Goal: Task Accomplishment & Management: Manage account settings

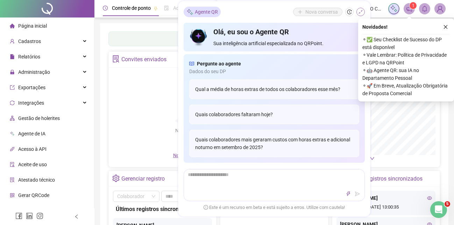
click at [361, 12] on icon "shrink" at bounding box center [360, 11] width 5 height 5
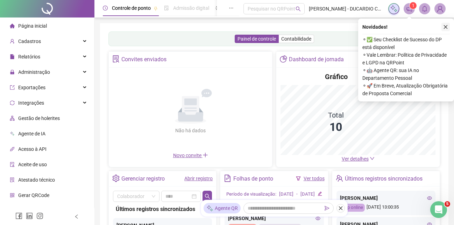
click at [445, 26] on icon "close" at bounding box center [445, 26] width 5 height 5
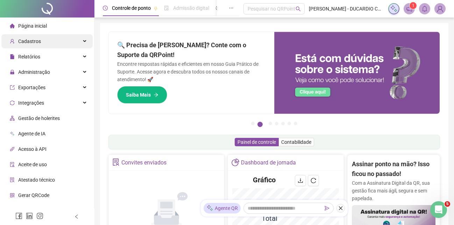
click at [77, 39] on div "Cadastros" at bounding box center [46, 41] width 91 height 14
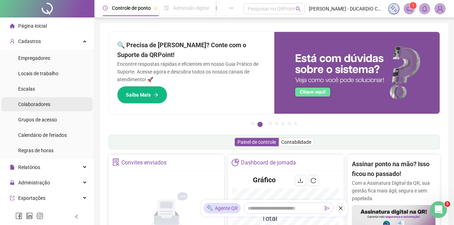
click at [34, 105] on span "Colaboradores" at bounding box center [34, 104] width 32 height 6
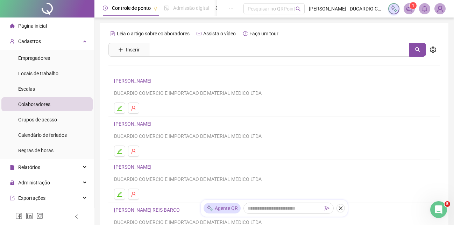
scroll to position [36, 0]
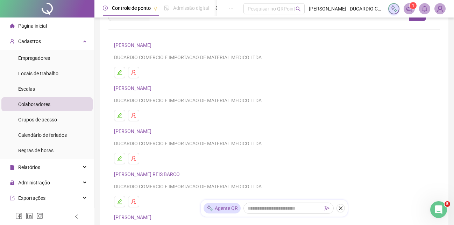
click at [173, 174] on link "[PERSON_NAME] REIS BARCO" at bounding box center [148, 174] width 68 height 6
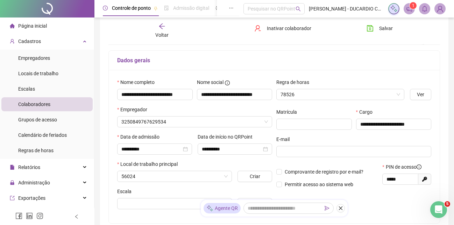
scroll to position [39, 0]
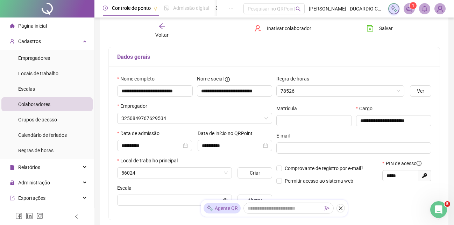
type input "**********"
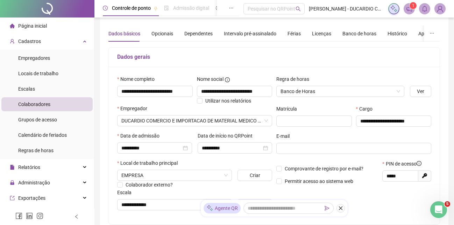
scroll to position [0, 0]
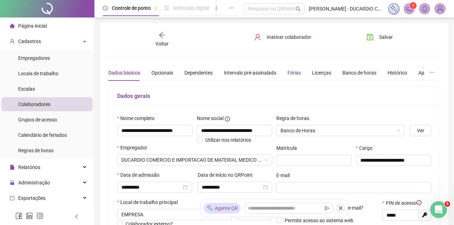
click at [291, 72] on div "Férias" at bounding box center [294, 73] width 13 height 8
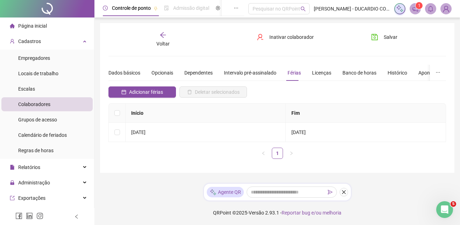
click at [49, 105] on span "Colaboradores" at bounding box center [34, 104] width 32 height 6
click at [162, 33] on icon "arrow-left" at bounding box center [163, 34] width 7 height 7
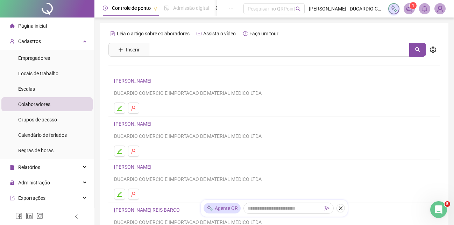
click at [138, 168] on link "[PERSON_NAME]" at bounding box center [134, 167] width 40 height 6
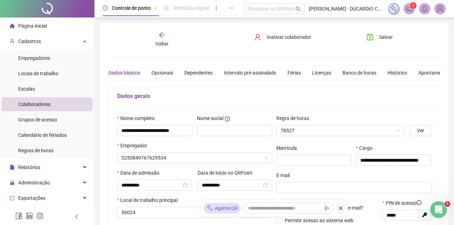
type input "**********"
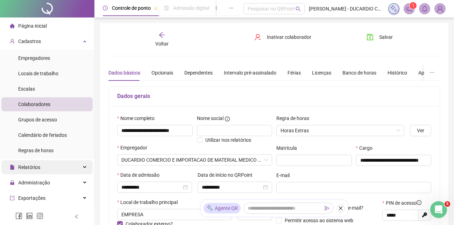
click at [29, 168] on span "Relatórios" at bounding box center [29, 167] width 22 height 6
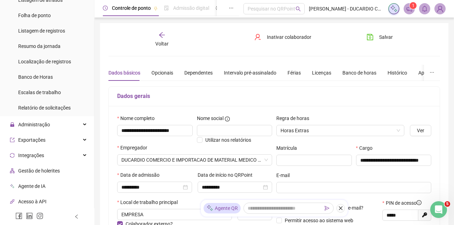
scroll to position [239, 0]
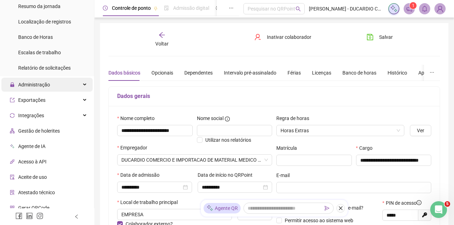
click at [36, 86] on span "Administração" at bounding box center [34, 85] width 32 height 6
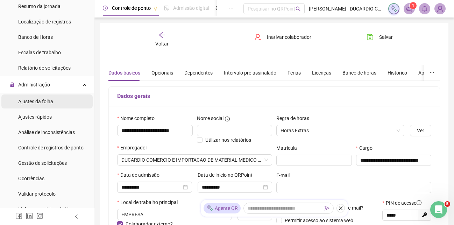
click at [35, 101] on span "Ajustes da folha" at bounding box center [35, 102] width 35 height 6
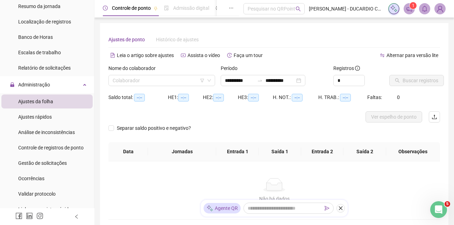
type input "**********"
click at [131, 77] on input "search" at bounding box center [159, 80] width 92 height 10
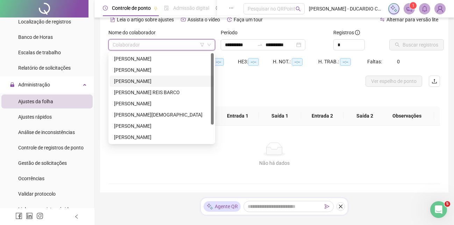
click at [122, 82] on div "[PERSON_NAME]" at bounding box center [161, 81] width 95 height 8
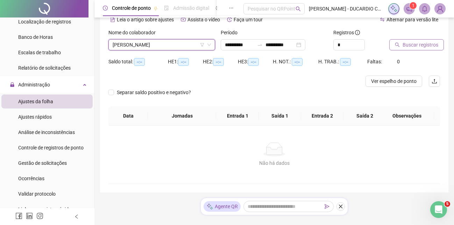
click at [417, 44] on span "Buscar registros" at bounding box center [421, 45] width 36 height 8
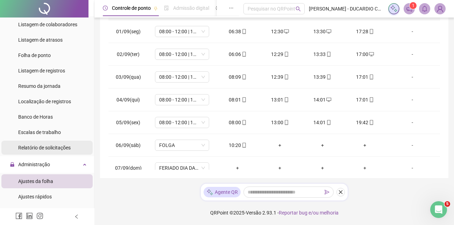
scroll to position [80, 0]
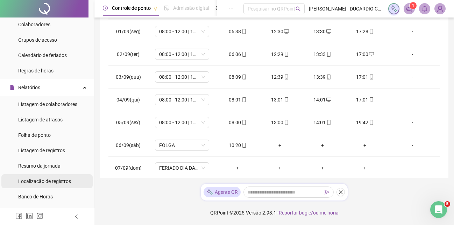
click at [43, 182] on span "Localização de registros" at bounding box center [44, 181] width 53 height 6
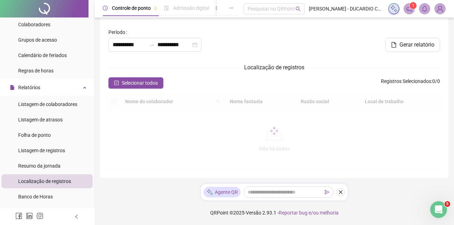
type input "**********"
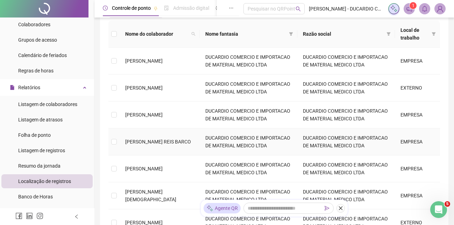
scroll to position [148, 0]
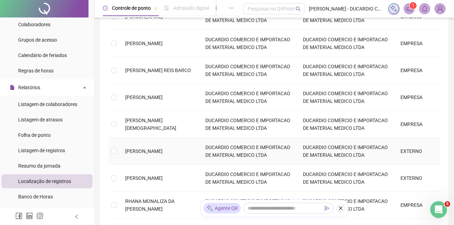
click at [117, 149] on td at bounding box center [113, 151] width 11 height 27
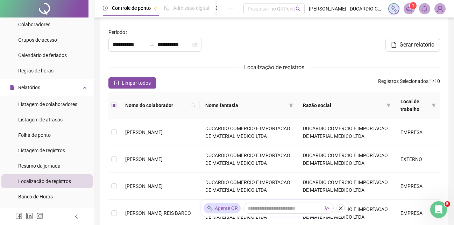
scroll to position [0, 0]
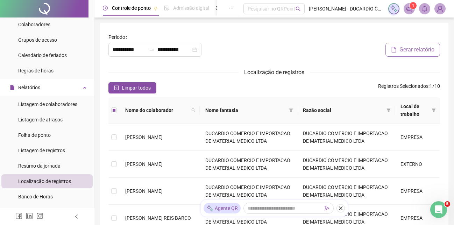
click at [403, 52] on span "Gerar relatório" at bounding box center [416, 49] width 35 height 8
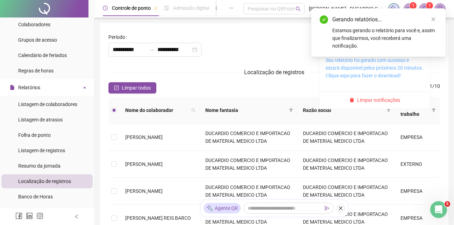
click at [373, 61] on link "Seu relatório foi gerado com sucesso e estará disponível pelos próximos 20 minu…" at bounding box center [375, 67] width 98 height 21
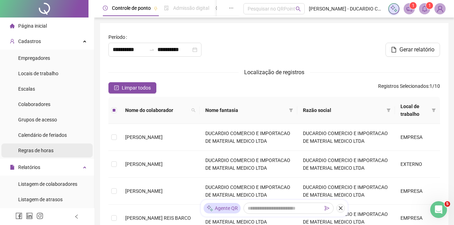
click at [28, 151] on span "Regras de horas" at bounding box center [35, 151] width 35 height 6
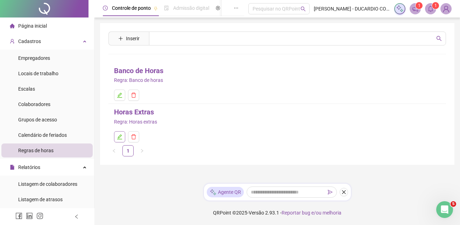
click at [118, 139] on icon "edit" at bounding box center [119, 136] width 5 height 5
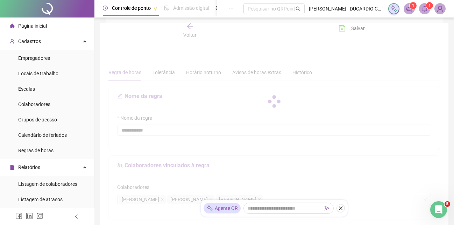
type input "**********"
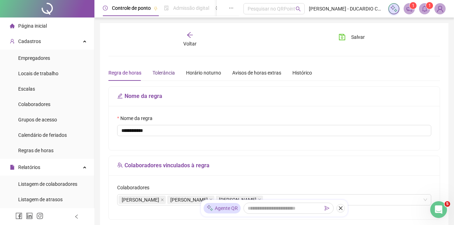
click at [167, 71] on div "Tolerância" at bounding box center [164, 73] width 22 height 8
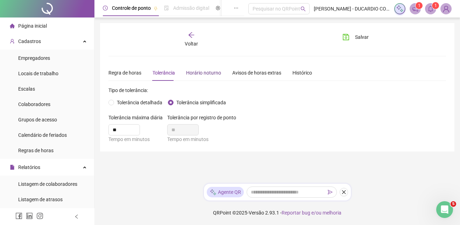
click at [194, 74] on div "Horário noturno" at bounding box center [203, 73] width 35 height 8
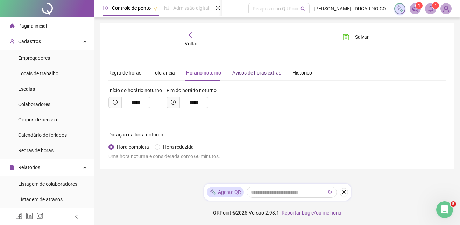
click at [254, 73] on div "Avisos de horas extras" at bounding box center [256, 73] width 49 height 8
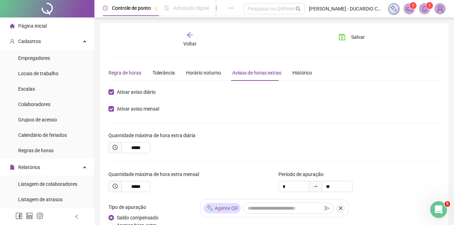
click at [130, 72] on div "Regra de horas" at bounding box center [124, 73] width 33 height 8
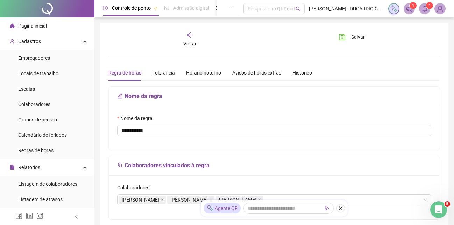
click at [182, 41] on div "Voltar" at bounding box center [190, 39] width 51 height 16
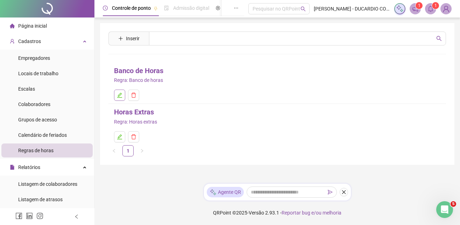
click at [116, 94] on button "button" at bounding box center [119, 95] width 11 height 11
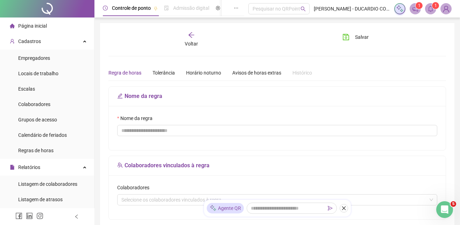
type input "**********"
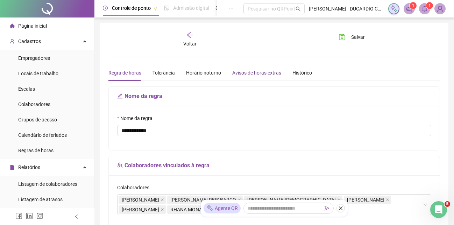
click at [246, 72] on div "Avisos de horas extras" at bounding box center [256, 73] width 49 height 8
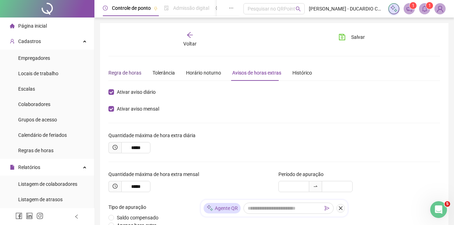
click at [122, 73] on div "Regra de horas" at bounding box center [124, 73] width 33 height 8
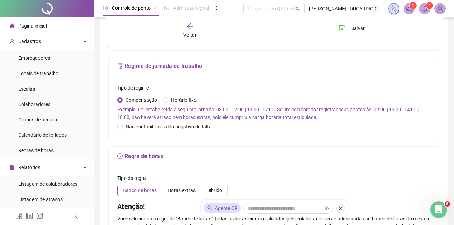
scroll to position [214, 0]
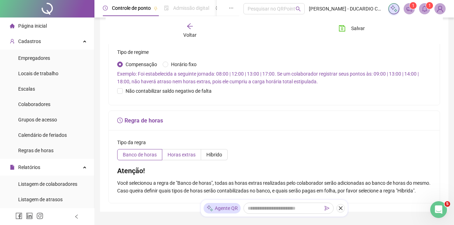
click at [181, 157] on span "Horas extras" at bounding box center [182, 155] width 28 height 6
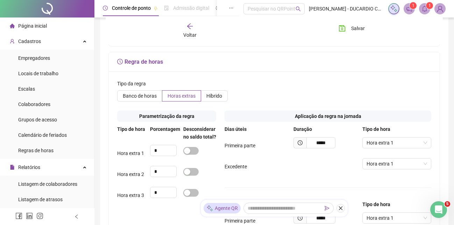
scroll to position [309, 0]
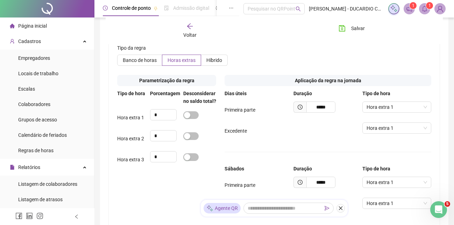
click at [259, 135] on div "Excedente" at bounding box center [259, 131] width 69 height 8
click at [428, 113] on div "Hora extra 1" at bounding box center [396, 106] width 69 height 11
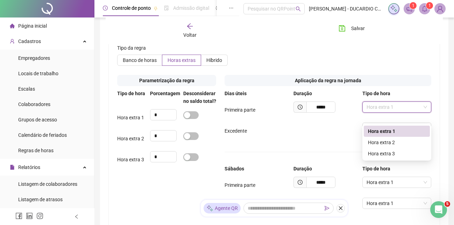
click at [428, 113] on div "Hora extra 1" at bounding box center [396, 106] width 69 height 11
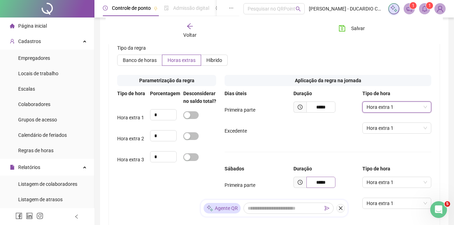
scroll to position [344, 0]
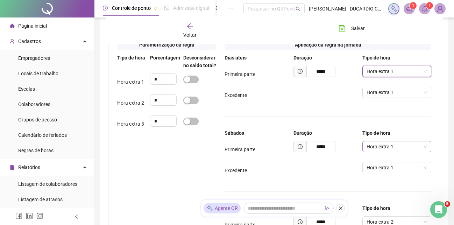
click at [427, 152] on div "Hora extra 1" at bounding box center [396, 146] width 69 height 11
click at [425, 98] on span "Hora extra 1" at bounding box center [397, 92] width 61 height 10
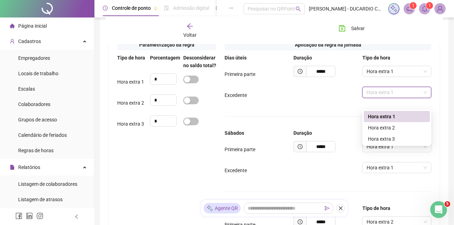
click at [425, 98] on span "Hora extra 1" at bounding box center [397, 92] width 61 height 10
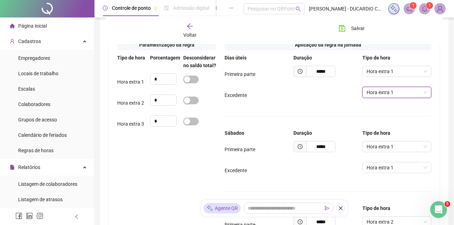
click at [321, 104] on div "Excedente Hora extra 1 Hora extra 1" at bounding box center [328, 95] width 207 height 17
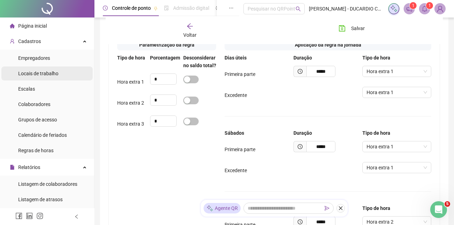
click at [35, 72] on span "Locais de trabalho" at bounding box center [38, 74] width 40 height 6
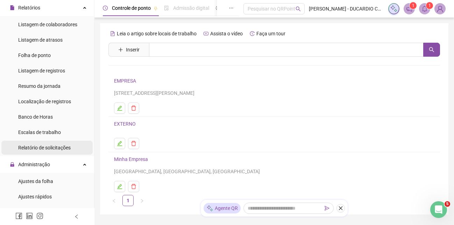
scroll to position [199, 0]
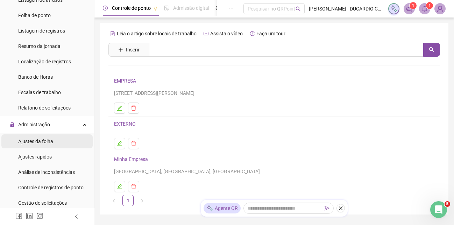
click at [43, 142] on span "Ajustes da folha" at bounding box center [35, 142] width 35 height 6
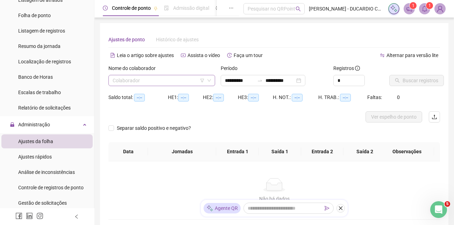
type input "**********"
click at [148, 79] on input "search" at bounding box center [159, 80] width 92 height 10
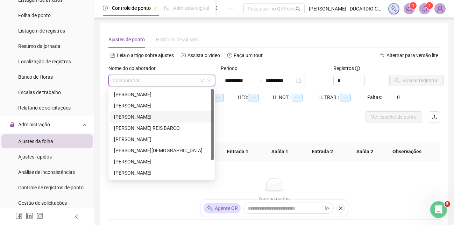
click at [132, 116] on div "[PERSON_NAME]" at bounding box center [161, 117] width 95 height 8
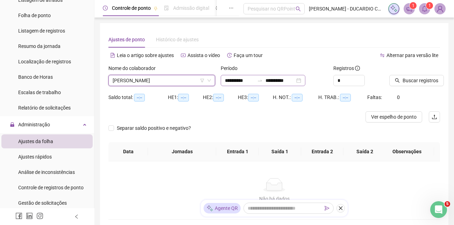
click at [305, 81] on div "**********" at bounding box center [263, 80] width 85 height 11
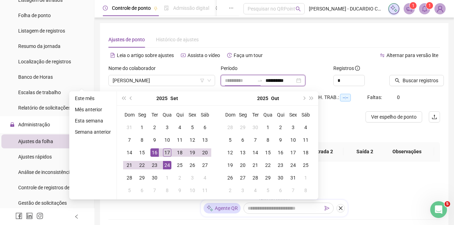
type input "**********"
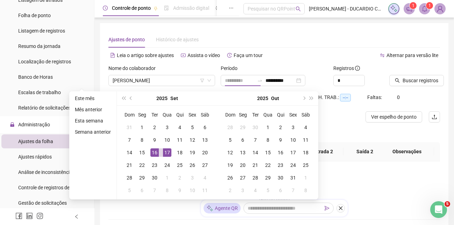
click at [166, 153] on div "17" at bounding box center [167, 152] width 8 height 8
type input "**********"
click at [414, 77] on span "Buscar registros" at bounding box center [421, 81] width 36 height 8
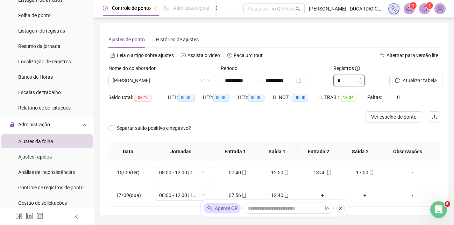
type input "*"
click at [361, 79] on icon "up" at bounding box center [361, 78] width 2 height 2
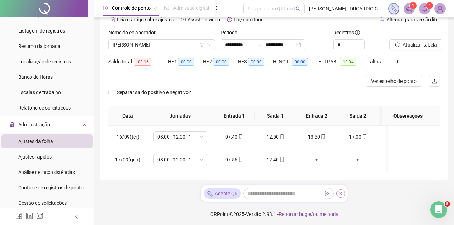
click at [339, 197] on button "button" at bounding box center [341, 193] width 8 height 8
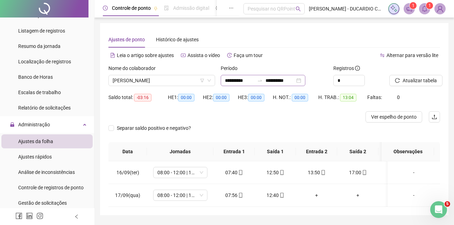
click at [305, 80] on div "**********" at bounding box center [263, 80] width 85 height 11
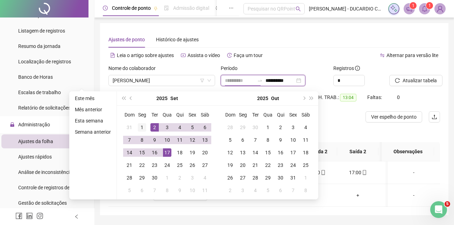
type input "**********"
click at [142, 126] on div "1" at bounding box center [142, 127] width 8 height 8
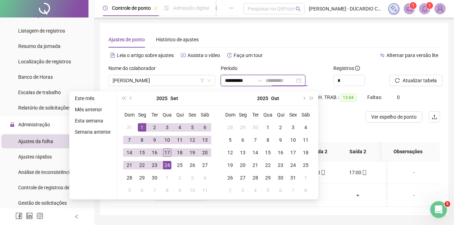
type input "**********"
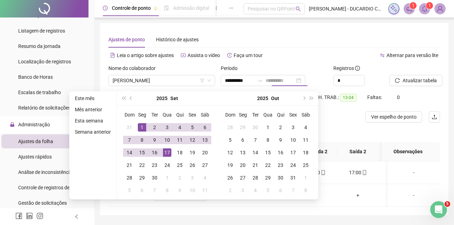
click at [166, 154] on div "17" at bounding box center [167, 152] width 8 height 8
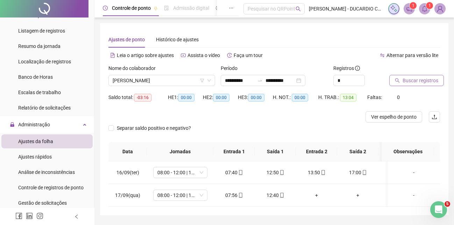
click at [411, 83] on span "Buscar registros" at bounding box center [421, 81] width 36 height 8
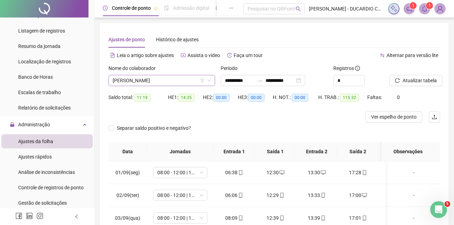
click at [151, 79] on span "[PERSON_NAME]" at bounding box center [162, 80] width 98 height 10
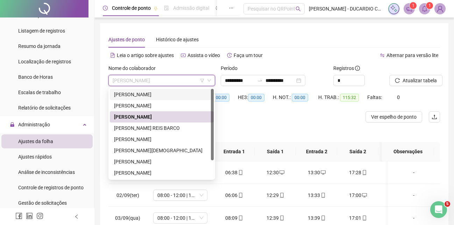
click at [138, 94] on div "[PERSON_NAME]" at bounding box center [161, 95] width 95 height 8
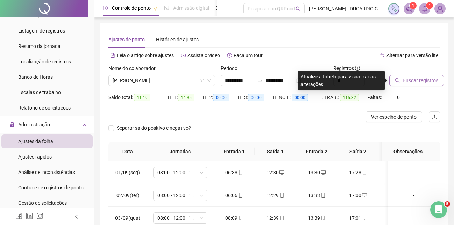
click at [411, 82] on span "Buscar registros" at bounding box center [421, 81] width 36 height 8
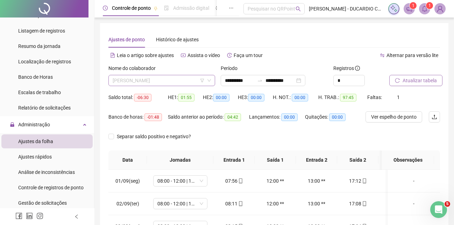
click at [134, 83] on span "[PERSON_NAME]" at bounding box center [162, 80] width 98 height 10
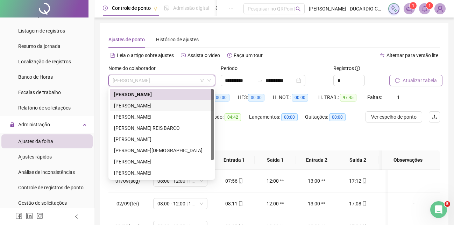
click at [127, 108] on div "[PERSON_NAME]" at bounding box center [161, 106] width 95 height 8
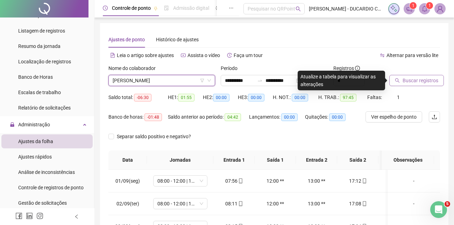
click at [403, 80] on span "Buscar registros" at bounding box center [421, 81] width 36 height 8
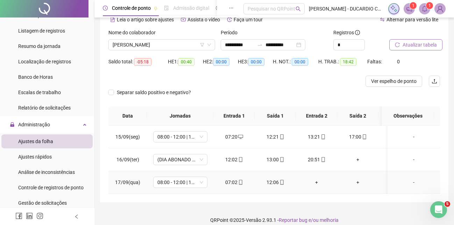
scroll to position [49, 0]
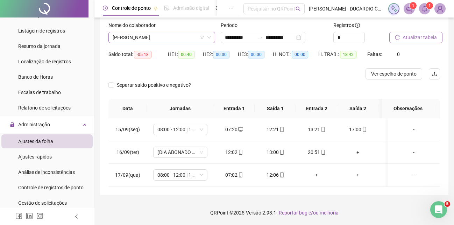
click at [182, 36] on span "[PERSON_NAME]" at bounding box center [162, 37] width 98 height 10
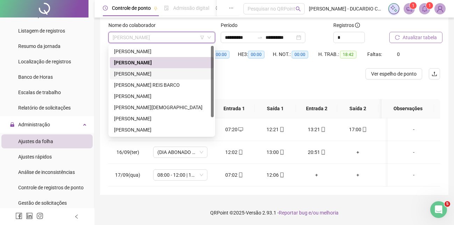
click at [168, 70] on div "[PERSON_NAME]" at bounding box center [161, 74] width 95 height 8
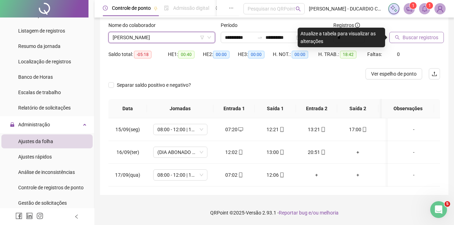
click at [145, 34] on span "[PERSON_NAME]" at bounding box center [162, 37] width 98 height 10
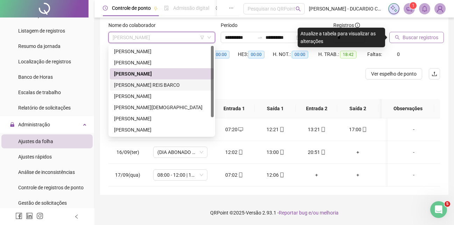
click at [137, 81] on div "[PERSON_NAME] REIS BARCO" at bounding box center [161, 85] width 95 height 8
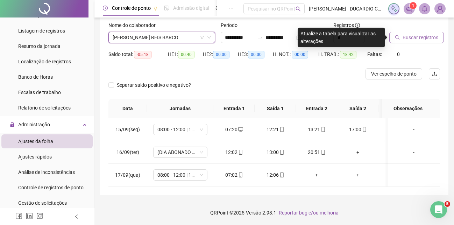
click at [405, 35] on span "Buscar registros" at bounding box center [421, 38] width 36 height 8
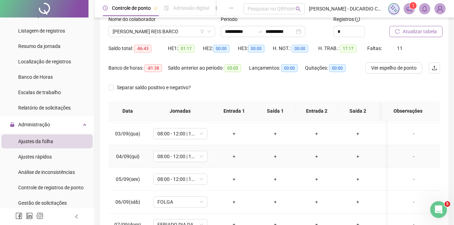
scroll to position [0, 0]
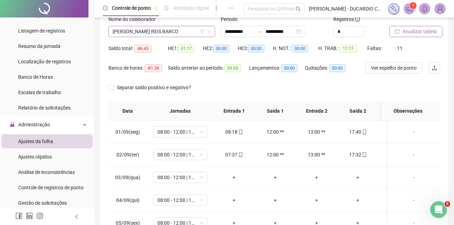
click at [168, 32] on span "[PERSON_NAME] REIS BARCO" at bounding box center [162, 31] width 98 height 10
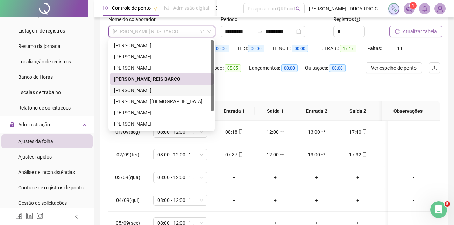
click at [147, 91] on div "[PERSON_NAME]" at bounding box center [161, 90] width 95 height 8
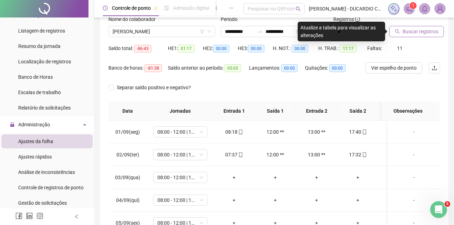
click at [417, 30] on span "Buscar registros" at bounding box center [421, 32] width 36 height 8
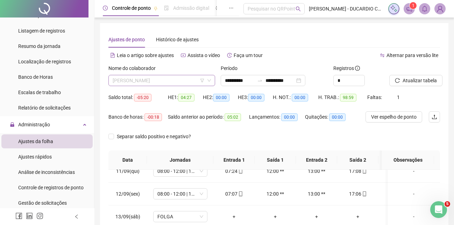
click at [207, 79] on span "[PERSON_NAME]" at bounding box center [162, 80] width 98 height 10
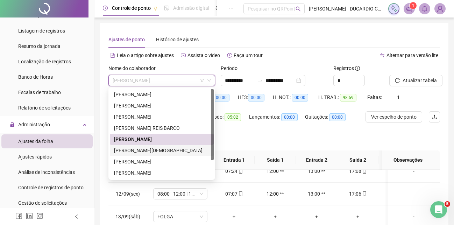
click at [148, 150] on div "[PERSON_NAME][DEMOGRAPHIC_DATA]" at bounding box center [161, 151] width 95 height 8
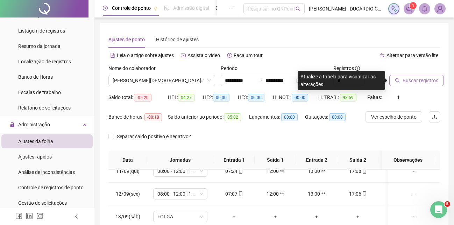
click at [415, 80] on span "Buscar registros" at bounding box center [421, 81] width 36 height 8
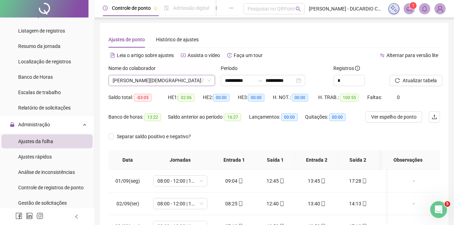
click at [151, 82] on span "[PERSON_NAME][DEMOGRAPHIC_DATA]" at bounding box center [162, 80] width 98 height 10
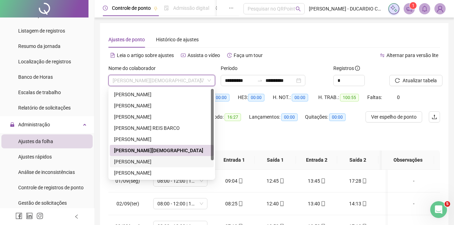
click at [131, 163] on div "[PERSON_NAME]" at bounding box center [161, 162] width 95 height 8
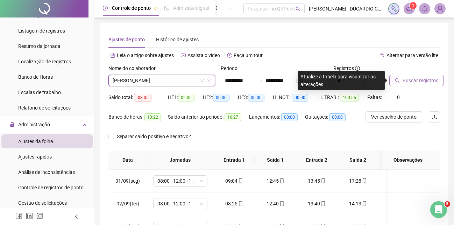
click at [407, 78] on span "Buscar registros" at bounding box center [421, 81] width 36 height 8
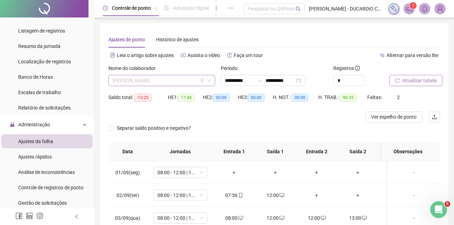
click at [143, 81] on span "[PERSON_NAME]" at bounding box center [162, 80] width 98 height 10
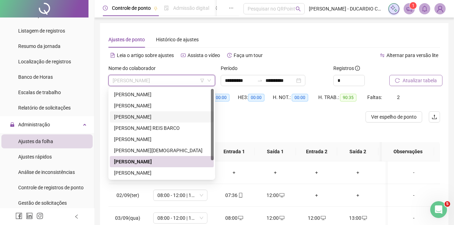
click at [131, 118] on div "[PERSON_NAME]" at bounding box center [161, 117] width 95 height 8
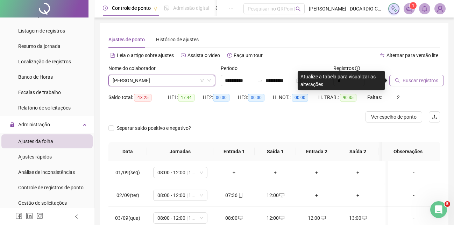
click at [412, 79] on span "Buscar registros" at bounding box center [421, 81] width 36 height 8
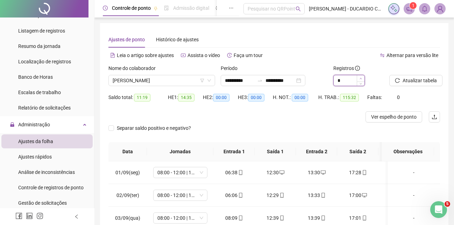
type input "*"
click at [360, 77] on icon "up" at bounding box center [361, 78] width 2 height 2
click at [404, 81] on span "Atualizar tabela" at bounding box center [420, 81] width 34 height 8
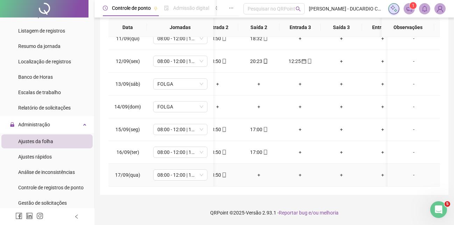
scroll to position [44, 99]
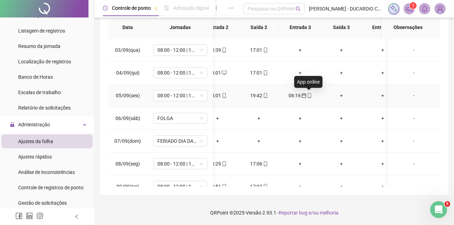
click at [307, 95] on icon "mobile" at bounding box center [309, 95] width 5 height 5
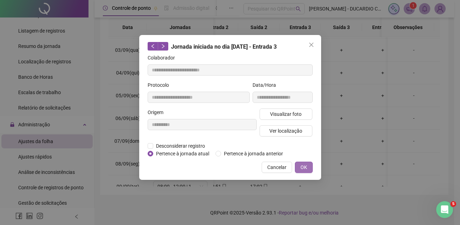
click at [307, 167] on button "OK" at bounding box center [304, 167] width 18 height 11
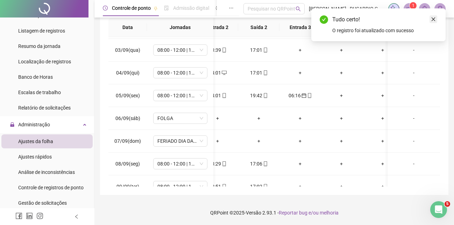
click at [434, 17] on icon "close" at bounding box center [433, 19] width 5 height 5
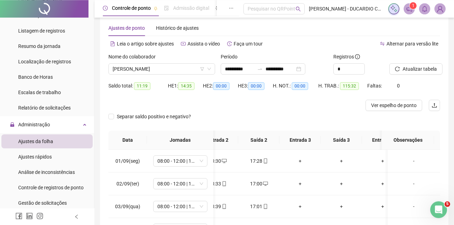
scroll to position [2, 0]
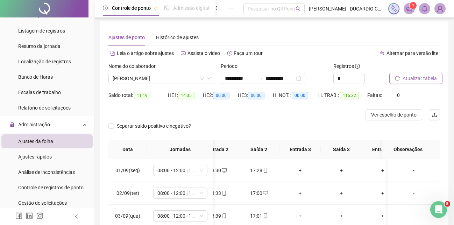
click at [411, 76] on span "Atualizar tabela" at bounding box center [420, 79] width 34 height 8
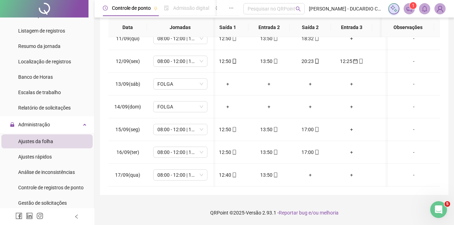
scroll to position [243, 48]
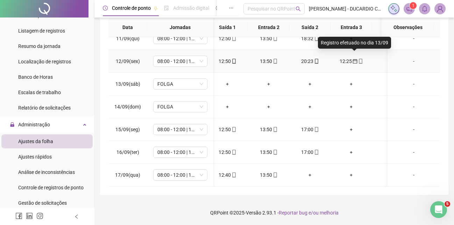
click at [356, 59] on icon "calendar" at bounding box center [355, 61] width 5 height 5
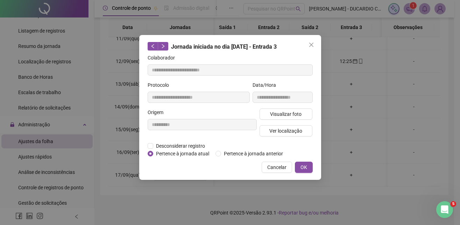
type input "**********"
click at [304, 165] on span "OK" at bounding box center [303, 167] width 7 height 8
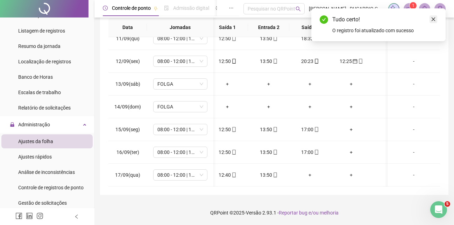
click at [437, 18] on link "Close" at bounding box center [434, 19] width 8 height 8
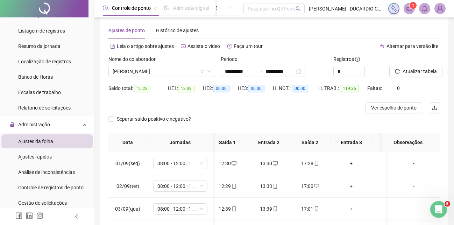
scroll to position [4, 0]
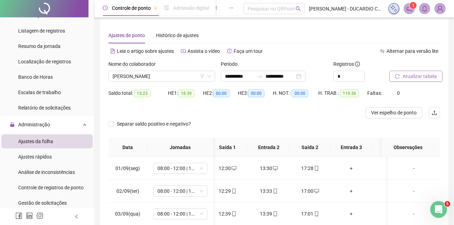
click at [419, 73] on span "Atualizar tabela" at bounding box center [420, 76] width 34 height 8
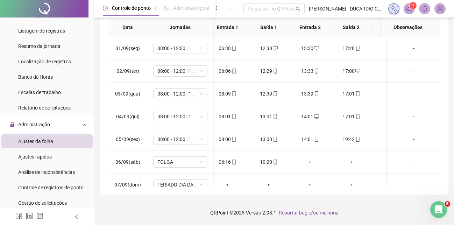
scroll to position [0, 0]
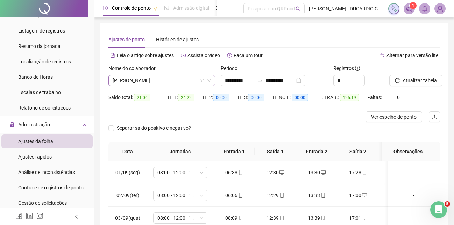
click at [183, 81] on span "[PERSON_NAME]" at bounding box center [162, 80] width 98 height 10
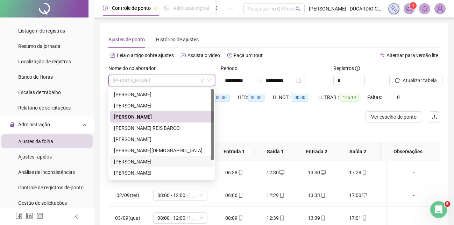
click at [128, 161] on div "[PERSON_NAME]" at bounding box center [161, 162] width 95 height 8
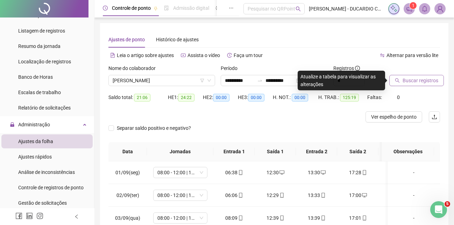
click at [411, 82] on span "Buscar registros" at bounding box center [421, 81] width 36 height 8
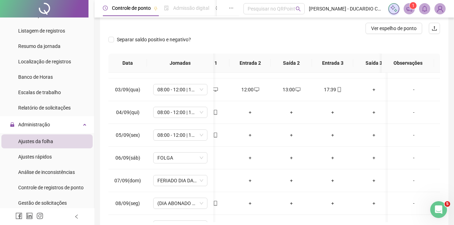
scroll to position [0, 40]
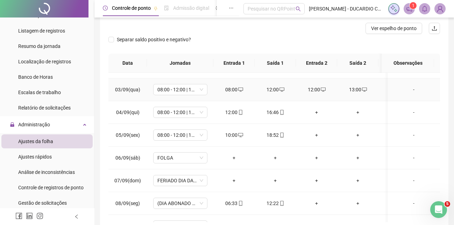
click at [277, 88] on div "12:00" at bounding box center [275, 90] width 30 height 8
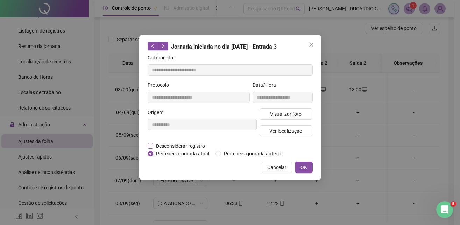
type input "**********"
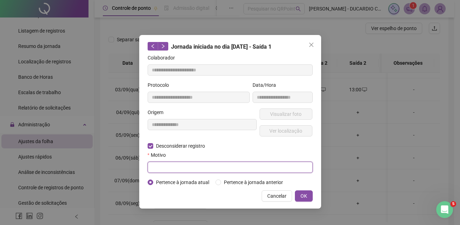
click at [161, 168] on input "text" at bounding box center [230, 167] width 165 height 11
type input "**********"
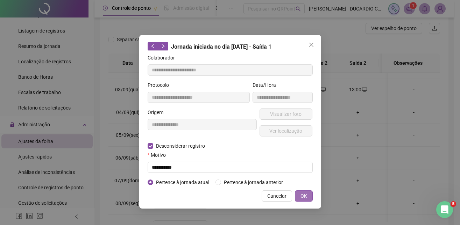
click at [304, 197] on span "OK" at bounding box center [303, 196] width 7 height 8
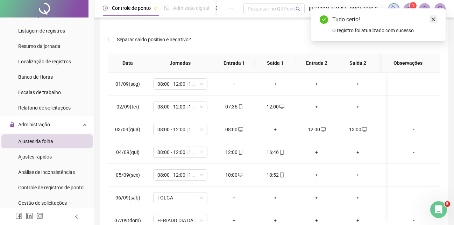
click at [433, 18] on icon "close" at bounding box center [433, 19] width 5 height 5
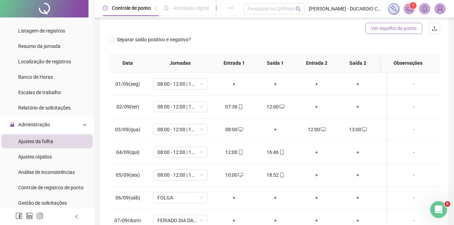
click at [411, 26] on span "Ver espelho de ponto" at bounding box center [393, 28] width 45 height 8
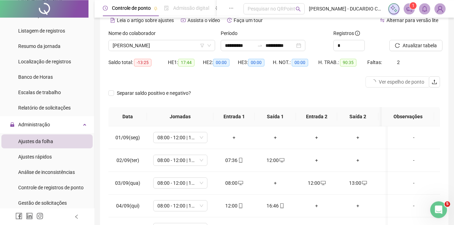
scroll to position [3, 0]
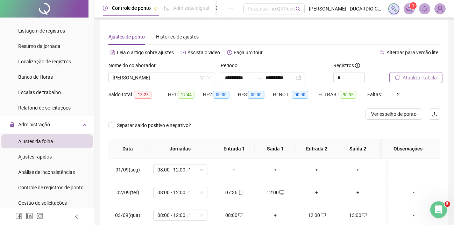
click at [408, 77] on span "Atualizar tabela" at bounding box center [420, 78] width 34 height 8
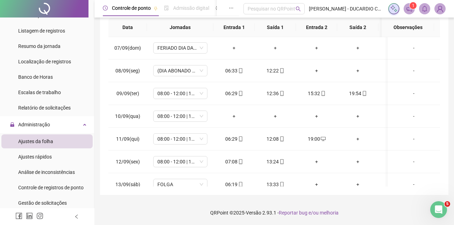
scroll to position [135, 0]
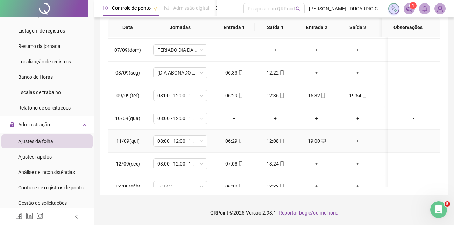
click at [357, 141] on div "+" at bounding box center [358, 141] width 30 height 8
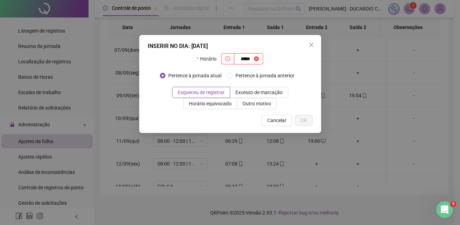
click at [250, 59] on input "*****" at bounding box center [245, 59] width 14 height 8
click at [250, 60] on input "*****" at bounding box center [245, 59] width 14 height 8
type input "*****"
click at [202, 93] on span "Esqueceu de registrar" at bounding box center [201, 93] width 47 height 6
click at [308, 121] on button "OK" at bounding box center [304, 120] width 18 height 11
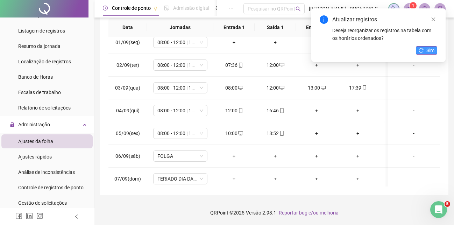
scroll to position [0, 0]
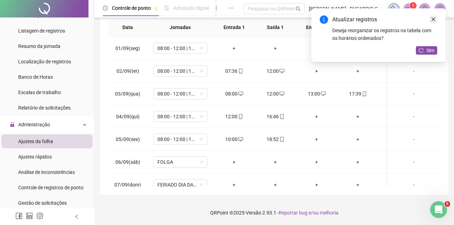
click at [434, 18] on icon "close" at bounding box center [433, 19] width 5 height 5
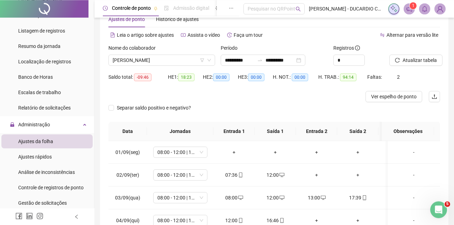
scroll to position [10, 0]
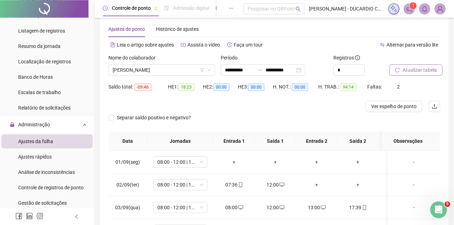
click at [424, 68] on span "Atualizar tabela" at bounding box center [420, 70] width 34 height 8
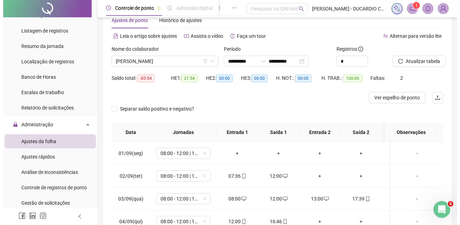
scroll to position [0, 0]
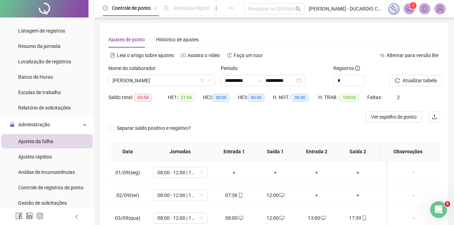
click at [438, 8] on img at bounding box center [440, 8] width 10 height 10
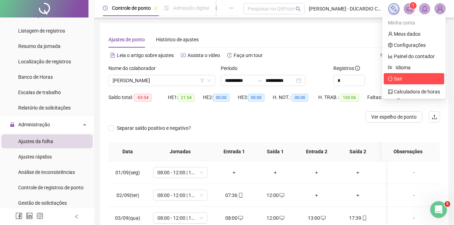
click at [395, 79] on span "Sair" at bounding box center [395, 79] width 14 height 6
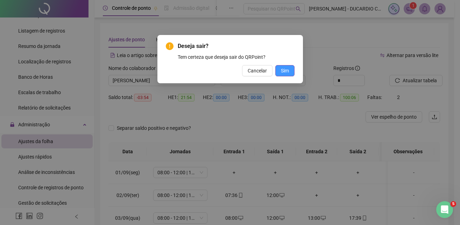
click at [281, 71] on span "Sim" at bounding box center [285, 71] width 8 height 8
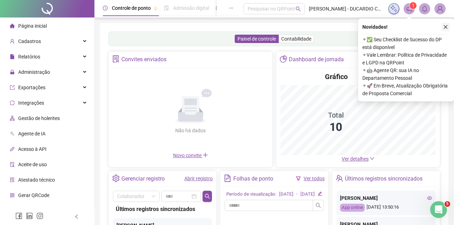
click at [445, 25] on icon "close" at bounding box center [445, 26] width 5 height 5
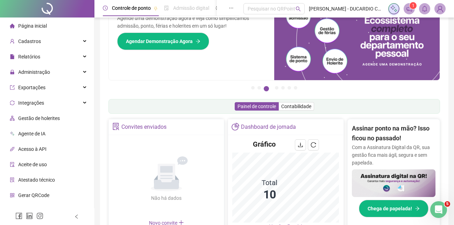
scroll to position [71, 0]
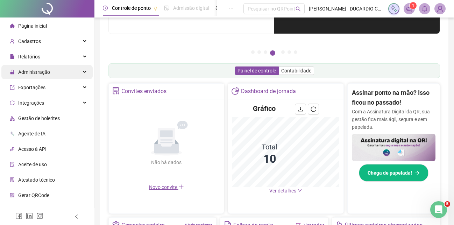
click at [41, 73] on span "Administração" at bounding box center [34, 72] width 32 height 6
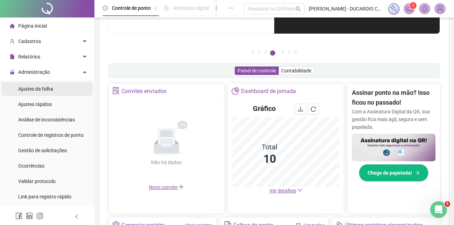
click at [40, 87] on span "Ajustes da folha" at bounding box center [35, 89] width 35 height 6
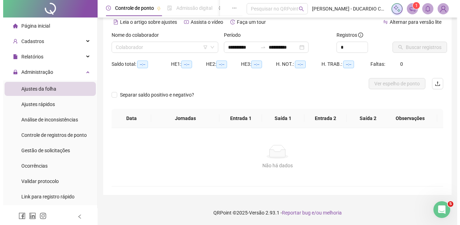
scroll to position [33, 0]
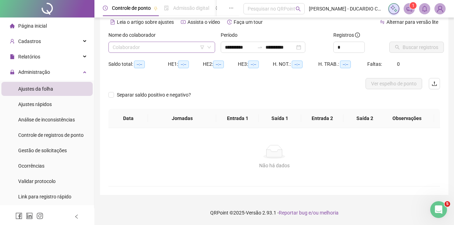
click at [126, 48] on input "search" at bounding box center [159, 47] width 92 height 10
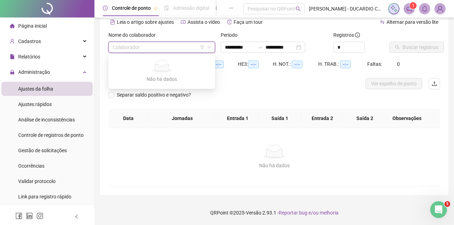
type input "*"
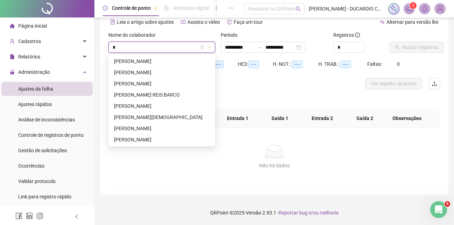
type input "**********"
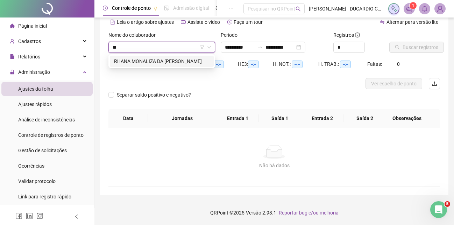
type input "***"
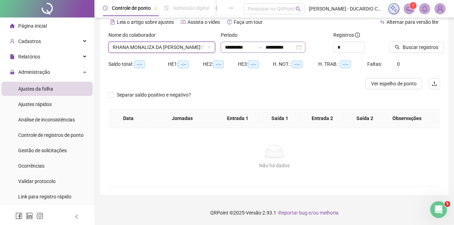
click at [305, 46] on div "**********" at bounding box center [263, 47] width 85 height 11
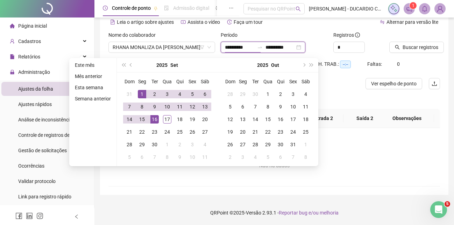
click at [305, 48] on div "**********" at bounding box center [263, 47] width 85 height 11
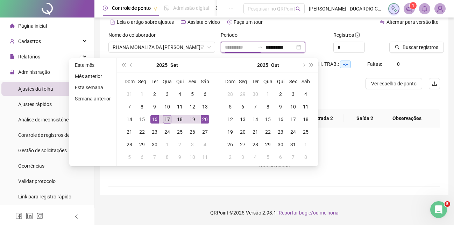
type input "**********"
click at [168, 118] on div "17" at bounding box center [167, 119] width 8 height 8
type input "**********"
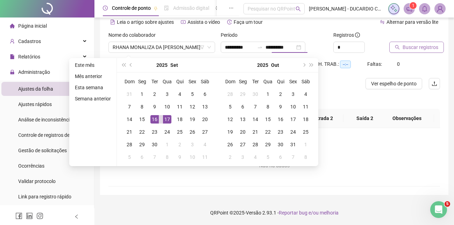
click at [409, 49] on span "Buscar registros" at bounding box center [421, 47] width 36 height 8
type input "**********"
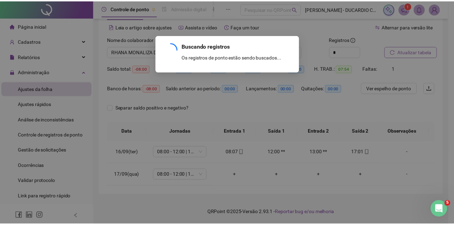
scroll to position [29, 0]
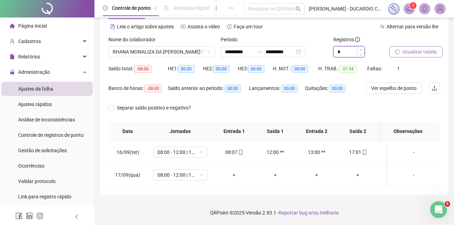
click at [360, 48] on span "Increase Value" at bounding box center [361, 50] width 8 height 6
type input "*"
click at [359, 48] on span "Increase Value" at bounding box center [361, 50] width 8 height 6
click at [415, 50] on span "Atualizar tabela" at bounding box center [420, 52] width 34 height 8
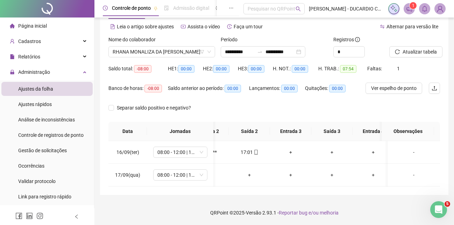
scroll to position [0, 125]
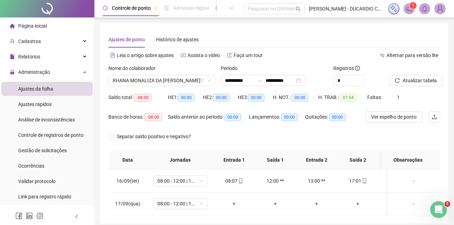
click at [446, 7] on header "Controle de ponto Admissão digital Gestão de férias Painel do DP Folha de pagam…" at bounding box center [274, 8] width 360 height 17
click at [441, 10] on img at bounding box center [440, 8] width 10 height 10
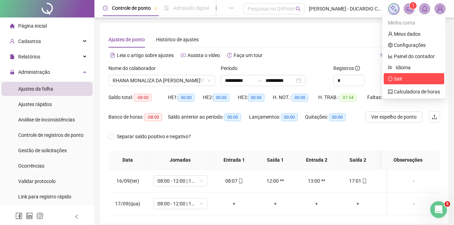
click at [397, 78] on span "Sair" at bounding box center [398, 79] width 8 height 6
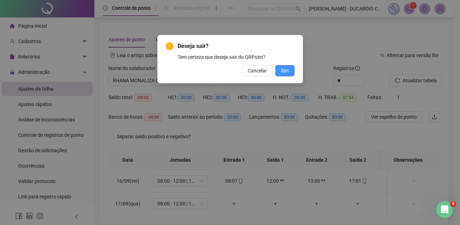
click at [287, 72] on span "Sim" at bounding box center [285, 71] width 8 height 8
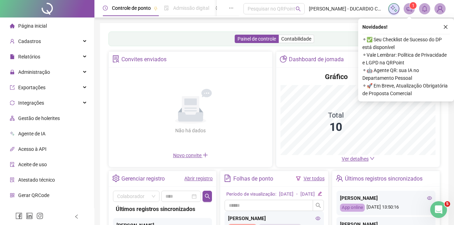
click at [450, 22] on div "Novidades ! ⚬ ✅ Seu Checklist de Sucesso do DP está disponível ⚬ Vale Lembrar: …" at bounding box center [406, 60] width 96 height 83
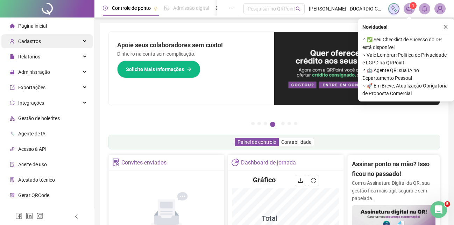
click at [80, 40] on div "Cadastros" at bounding box center [46, 41] width 91 height 14
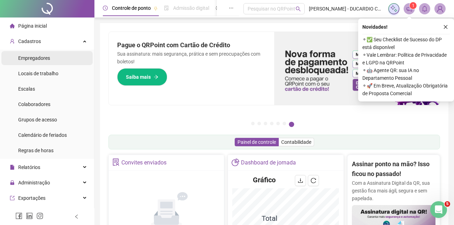
click at [50, 61] on li "Empregadores" at bounding box center [46, 58] width 91 height 14
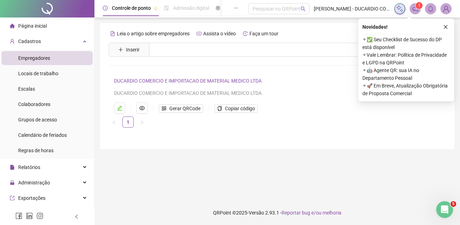
click at [177, 83] on link "DUCARDIO COMERCIO E IMPORTACAO DE MATERIAL MEDICO LTDA" at bounding box center [188, 81] width 148 height 6
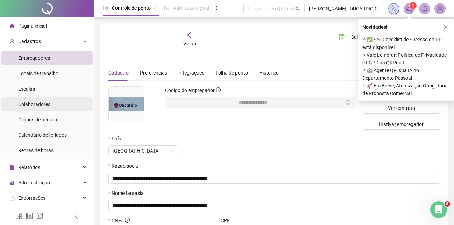
click at [52, 103] on li "Colaboradores" at bounding box center [46, 104] width 91 height 14
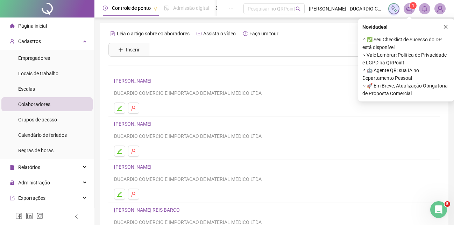
click at [182, 208] on link "[PERSON_NAME] REIS BARCO" at bounding box center [148, 210] width 68 height 6
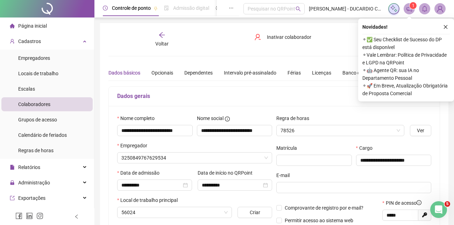
type input "**********"
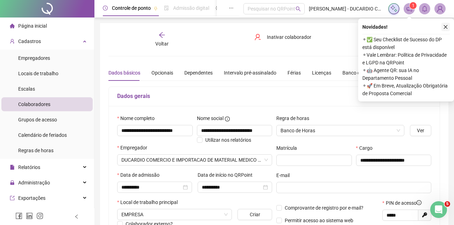
click at [443, 25] on icon "close" at bounding box center [445, 26] width 5 height 5
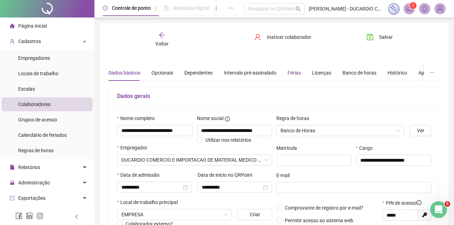
click at [293, 73] on div "Férias" at bounding box center [294, 73] width 13 height 8
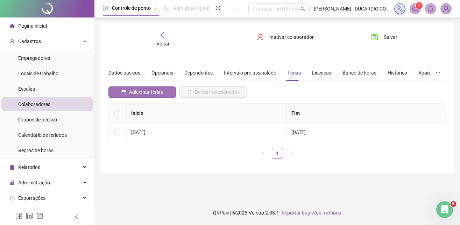
click at [155, 93] on span "Adicionar férias" at bounding box center [146, 92] width 34 height 8
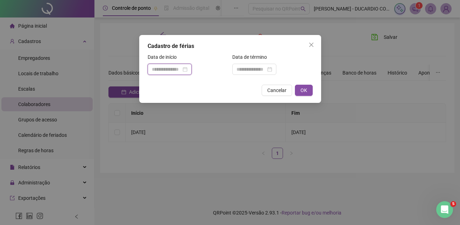
click at [178, 71] on input at bounding box center [166, 69] width 29 height 8
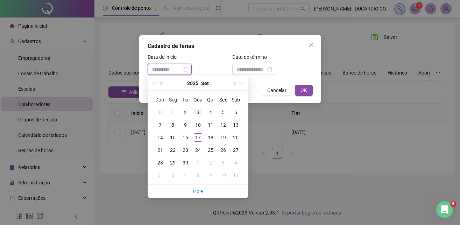
type input "**********"
click at [197, 113] on div "3" at bounding box center [198, 112] width 8 height 8
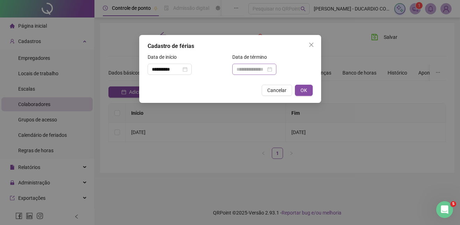
click at [272, 71] on div at bounding box center [254, 69] width 36 height 8
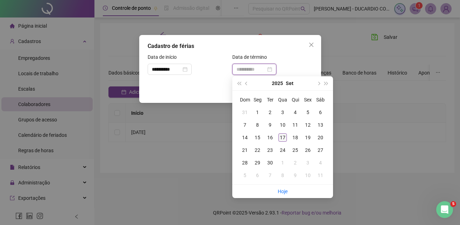
type input "**********"
click at [284, 137] on div "17" at bounding box center [282, 137] width 8 height 8
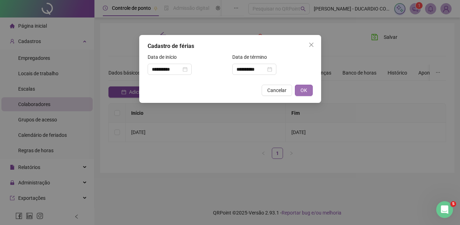
click at [305, 92] on span "OK" at bounding box center [303, 90] width 7 height 8
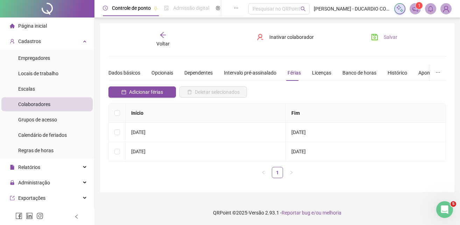
click at [391, 38] on span "Salvar" at bounding box center [391, 37] width 14 height 8
click at [164, 36] on icon "arrow-left" at bounding box center [163, 34] width 7 height 7
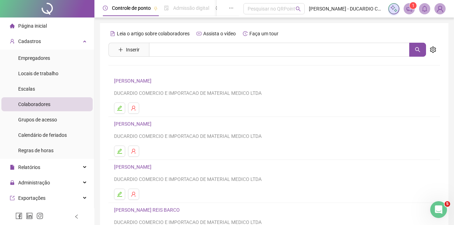
click at [442, 11] on img at bounding box center [440, 8] width 10 height 10
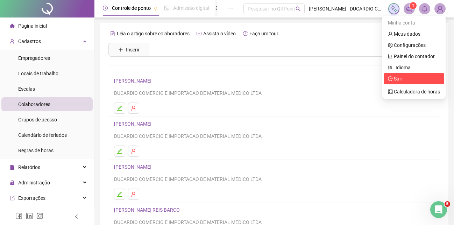
click at [399, 79] on span "Sair" at bounding box center [398, 79] width 8 height 6
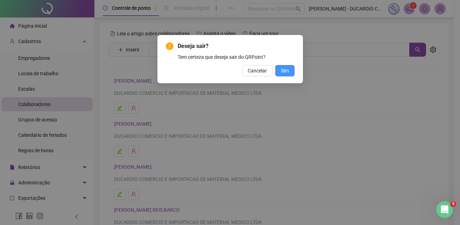
click at [290, 71] on button "Sim" at bounding box center [284, 70] width 19 height 11
